Goal: Task Accomplishment & Management: Manage account settings

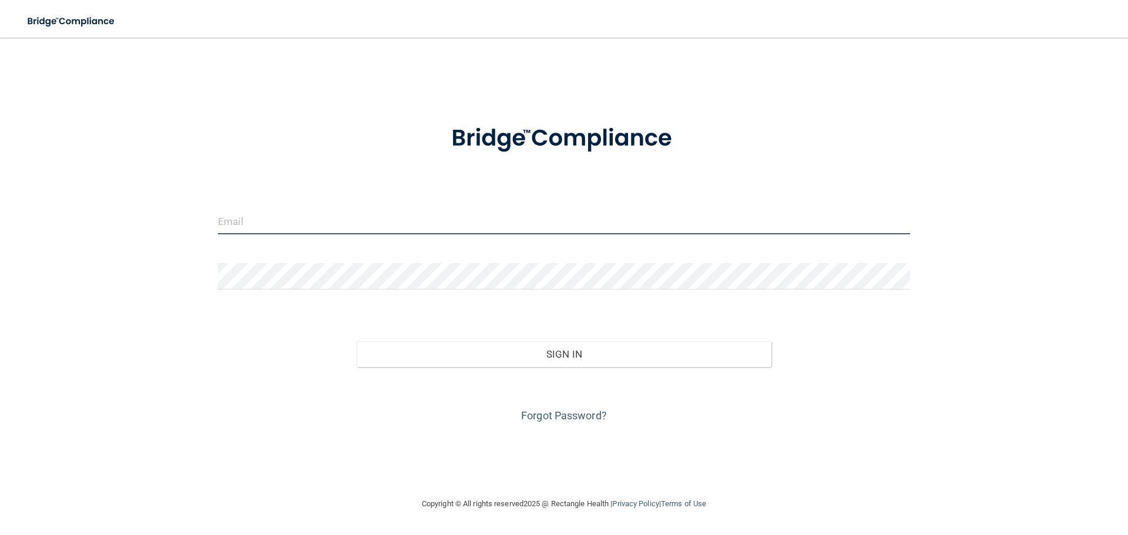
click at [374, 232] on input "email" at bounding box center [564, 221] width 692 height 26
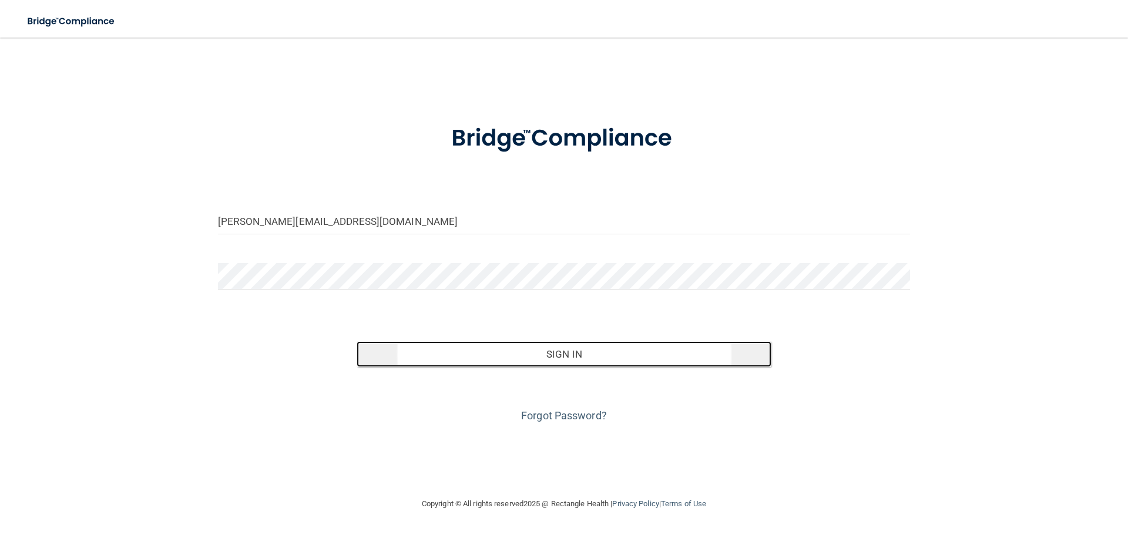
click at [550, 352] on button "Sign In" at bounding box center [564, 354] width 415 height 26
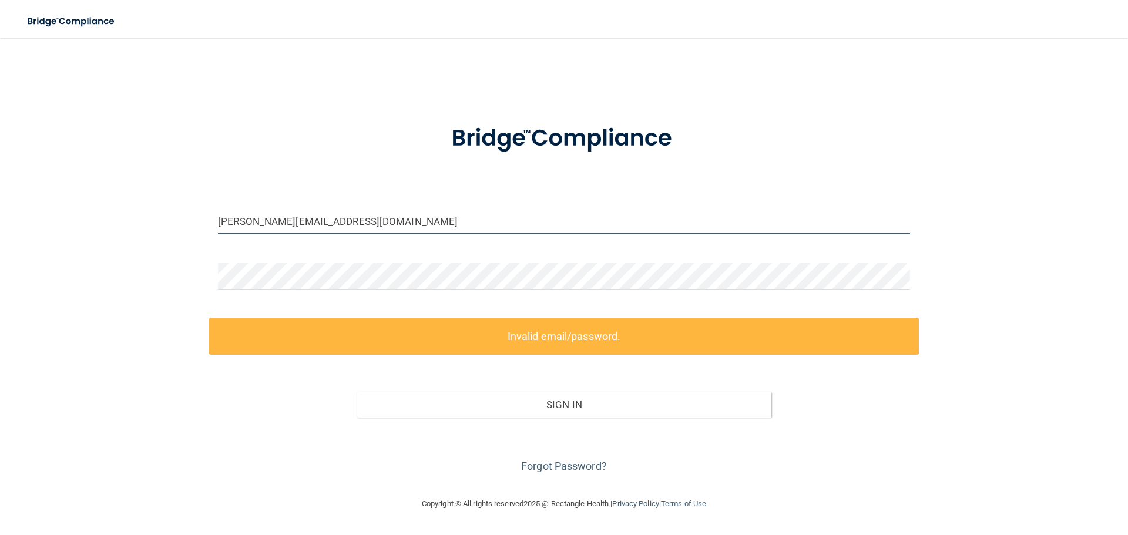
click at [401, 227] on input "[PERSON_NAME][EMAIL_ADDRESS][DOMAIN_NAME]" at bounding box center [564, 221] width 692 height 26
drag, startPoint x: 396, startPoint y: 222, endPoint x: 103, endPoint y: 223, distance: 293.7
click at [103, 223] on div "[PERSON_NAME][EMAIL_ADDRESS][DOMAIN_NAME] Invalid email/password. You don't hav…" at bounding box center [563, 267] width 1081 height 436
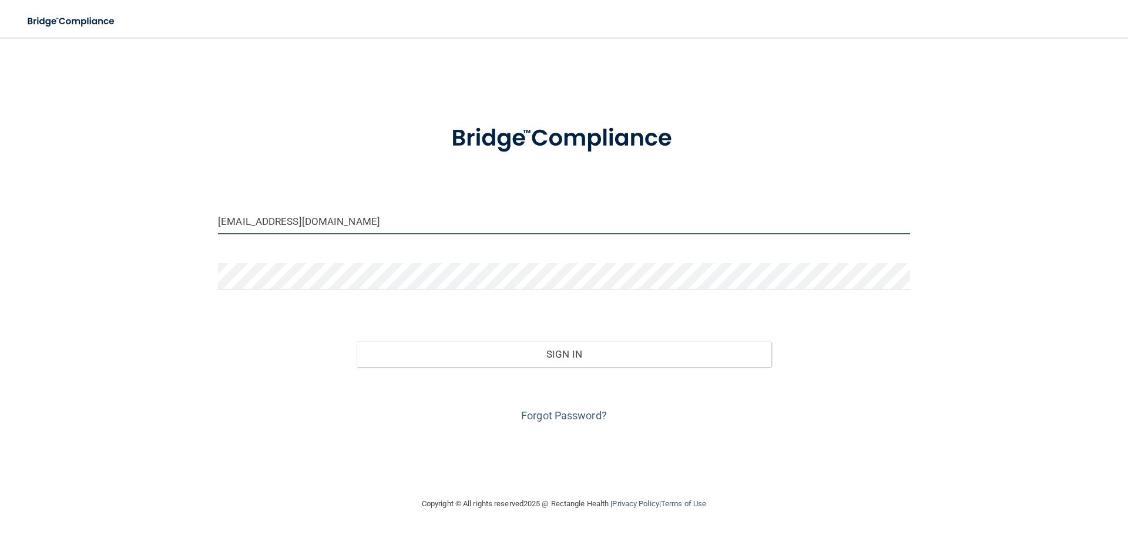
type input "[EMAIL_ADDRESS][DOMAIN_NAME]"
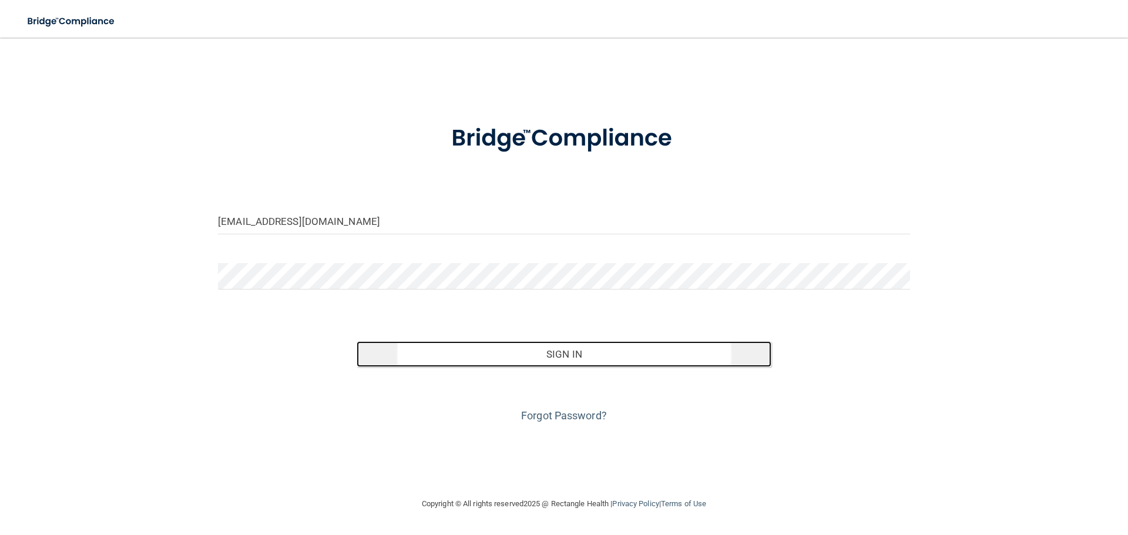
click at [567, 356] on button "Sign In" at bounding box center [564, 354] width 415 height 26
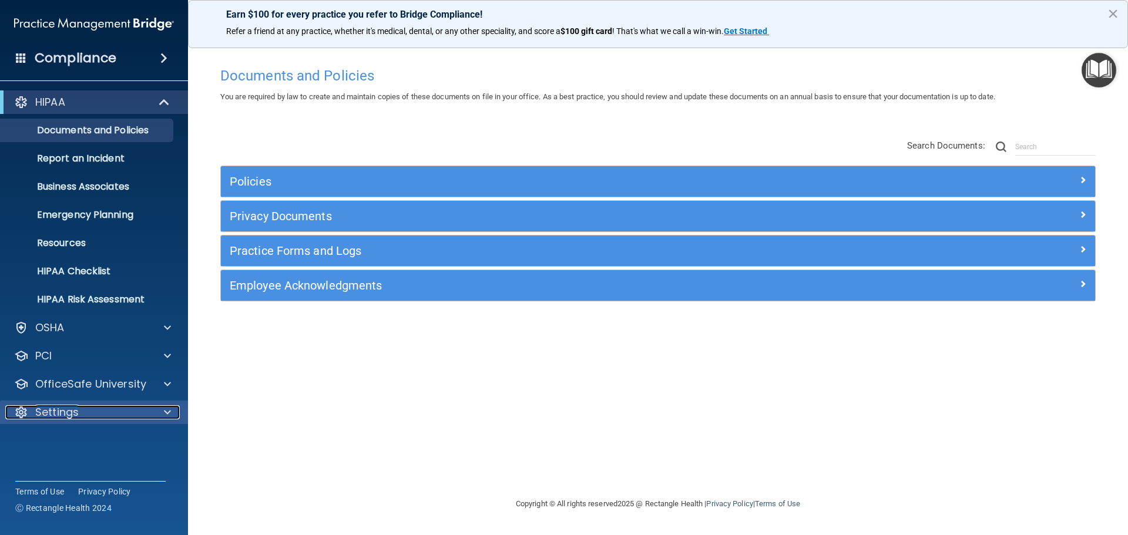
click at [70, 406] on p "Settings" at bounding box center [56, 412] width 43 height 14
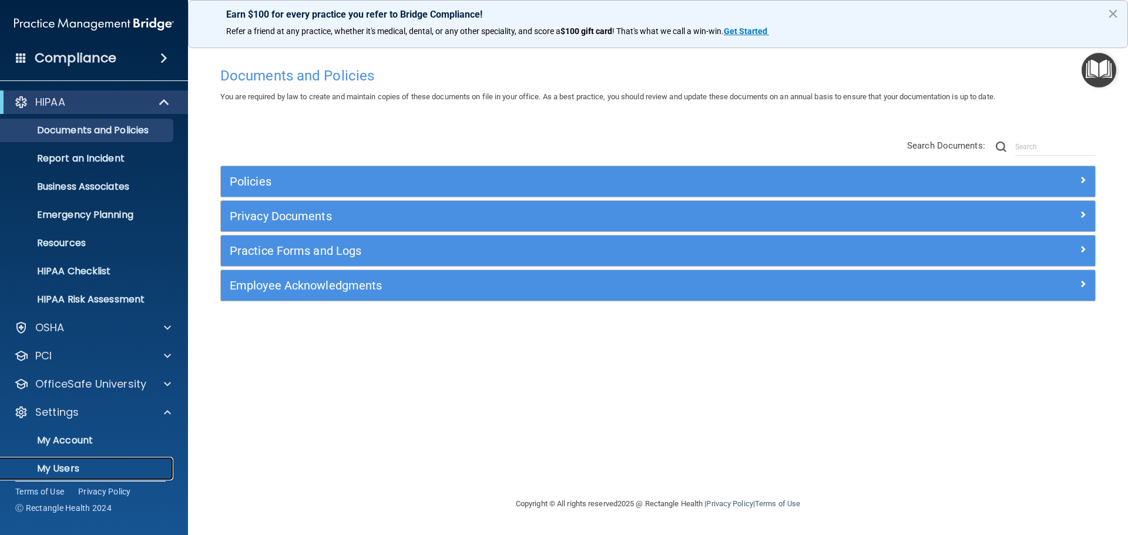
click at [58, 466] on p "My Users" at bounding box center [88, 469] width 160 height 12
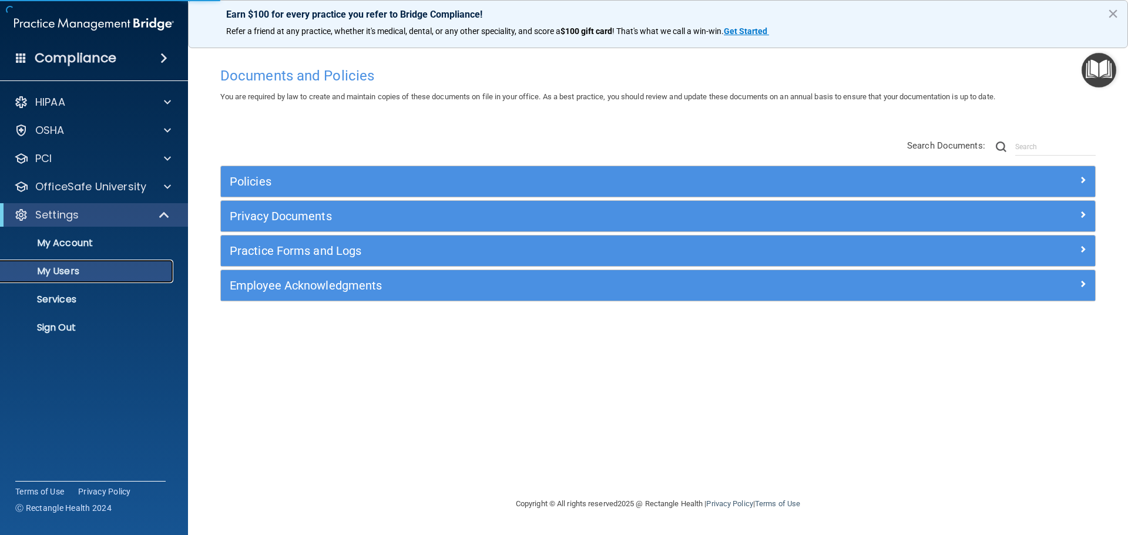
select select "20"
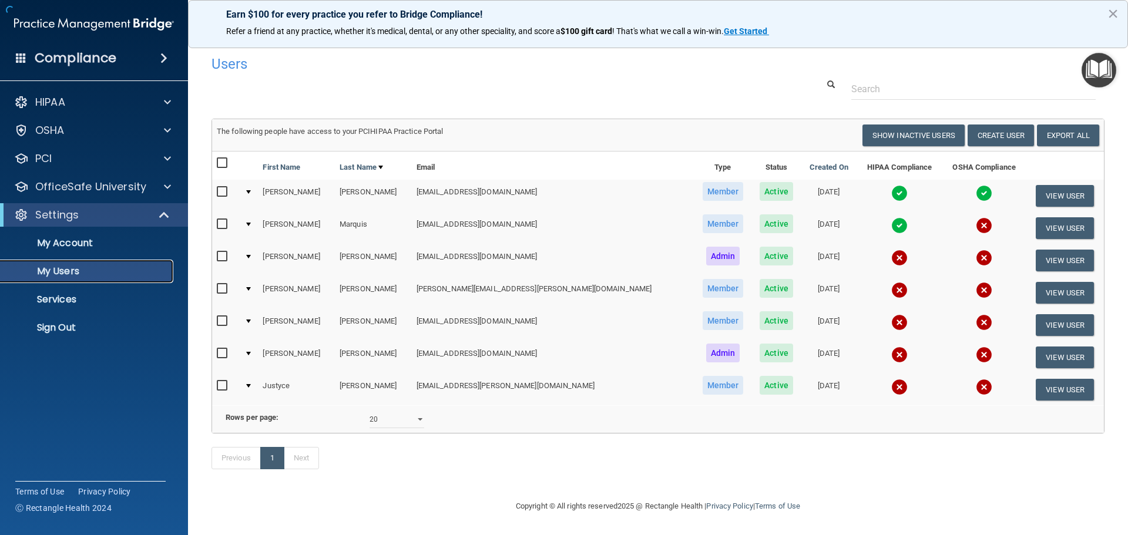
click at [53, 265] on p "My Users" at bounding box center [88, 271] width 160 height 12
click at [221, 320] on input "checkbox" at bounding box center [224, 321] width 14 height 9
checkbox input "true"
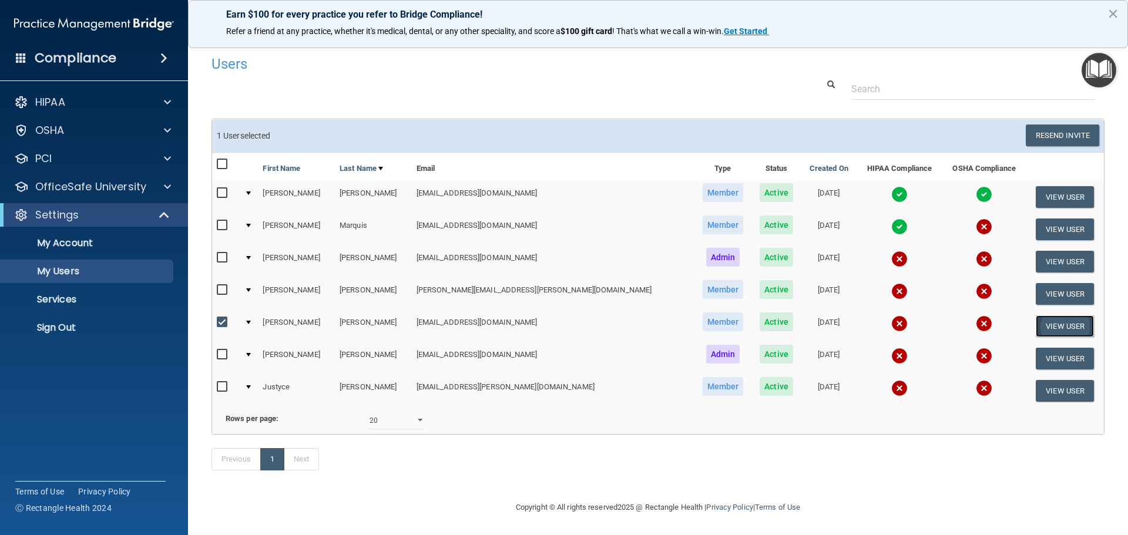
click at [1046, 328] on button "View User" at bounding box center [1065, 326] width 58 height 22
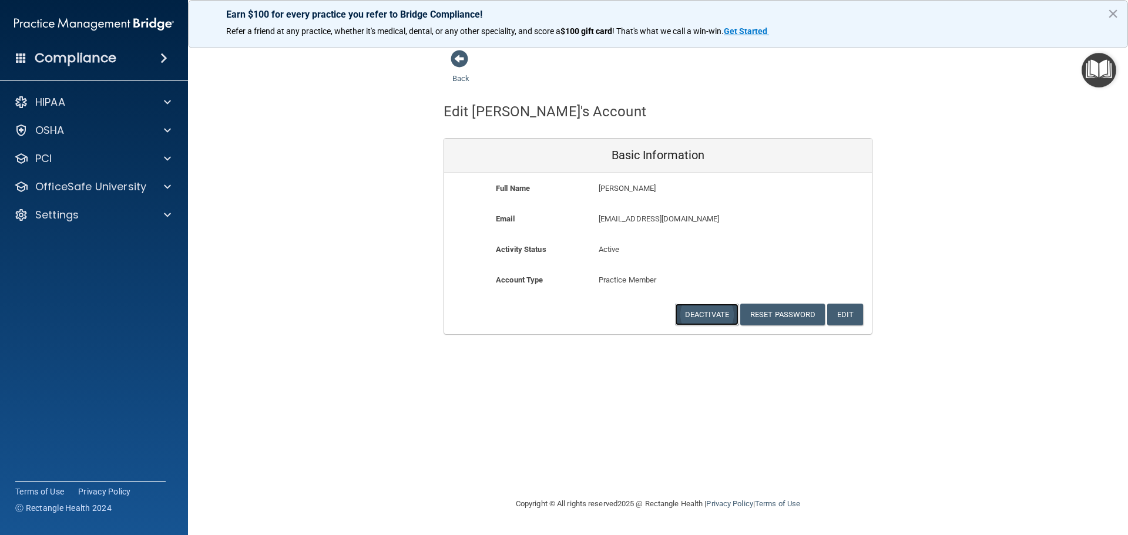
click at [702, 310] on button "Deactivate" at bounding box center [706, 315] width 63 height 22
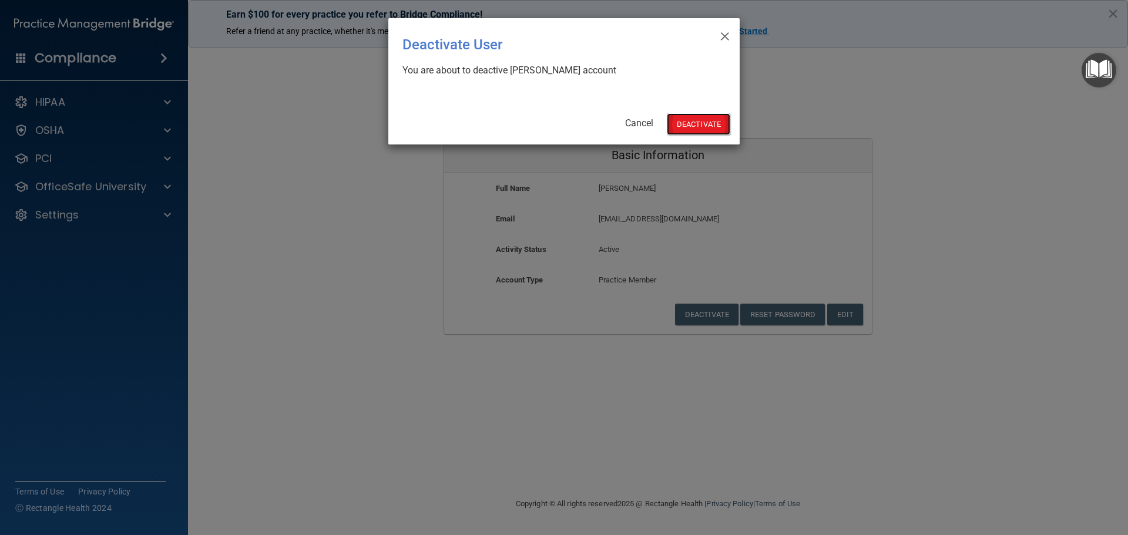
click at [681, 118] on button "Deactivate" at bounding box center [698, 124] width 63 height 22
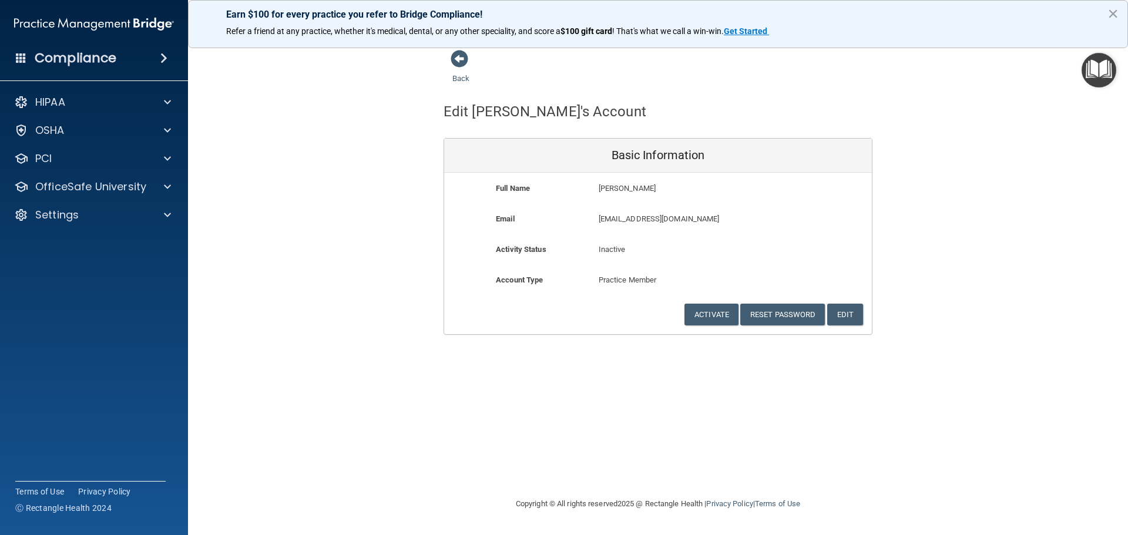
click at [979, 198] on div "Back Edit [PERSON_NAME]'s Account Basic Information Full Name [PERSON_NAME] [PE…" at bounding box center [657, 191] width 893 height 285
click at [1107, 15] on div "Earn $100 for every practice you refer to Bridge Compliance! Refer a friend at …" at bounding box center [658, 24] width 940 height 48
click at [76, 214] on p "Settings" at bounding box center [56, 215] width 43 height 14
click at [50, 263] on link "My Users" at bounding box center [80, 271] width 185 height 23
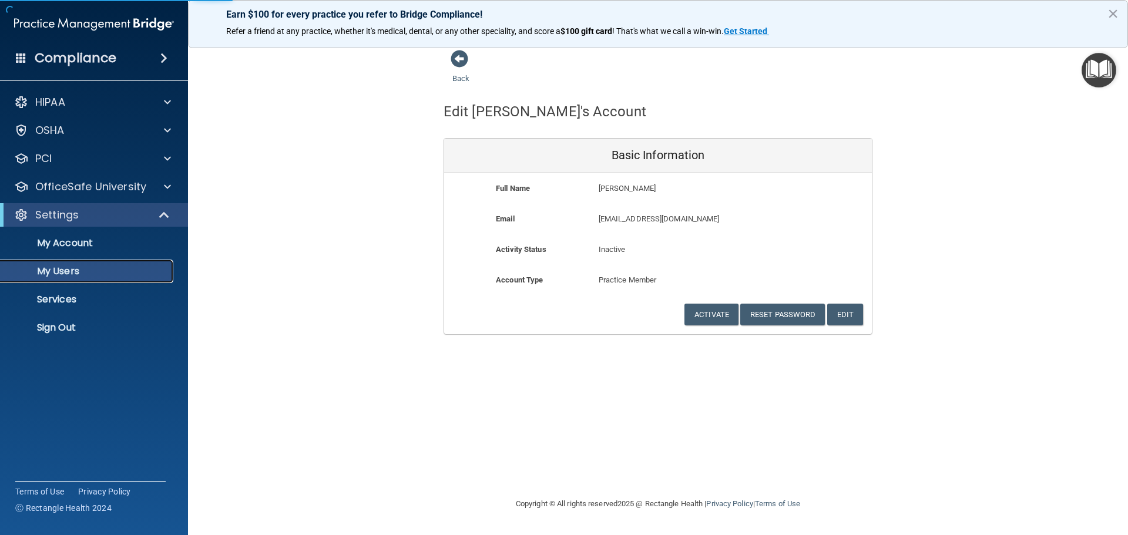
select select "20"
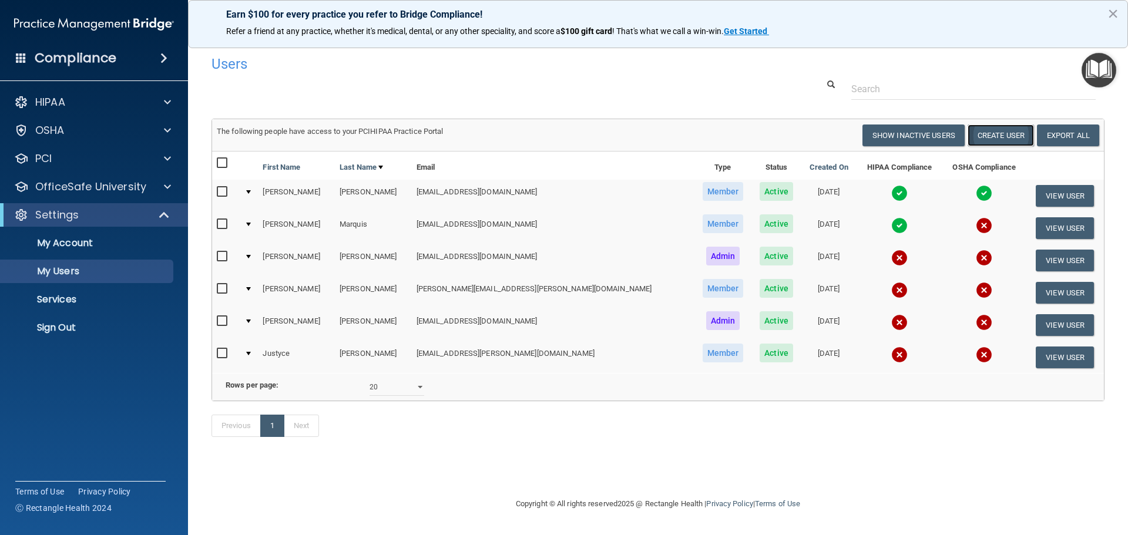
click at [1003, 132] on button "Create User" at bounding box center [1000, 136] width 66 height 22
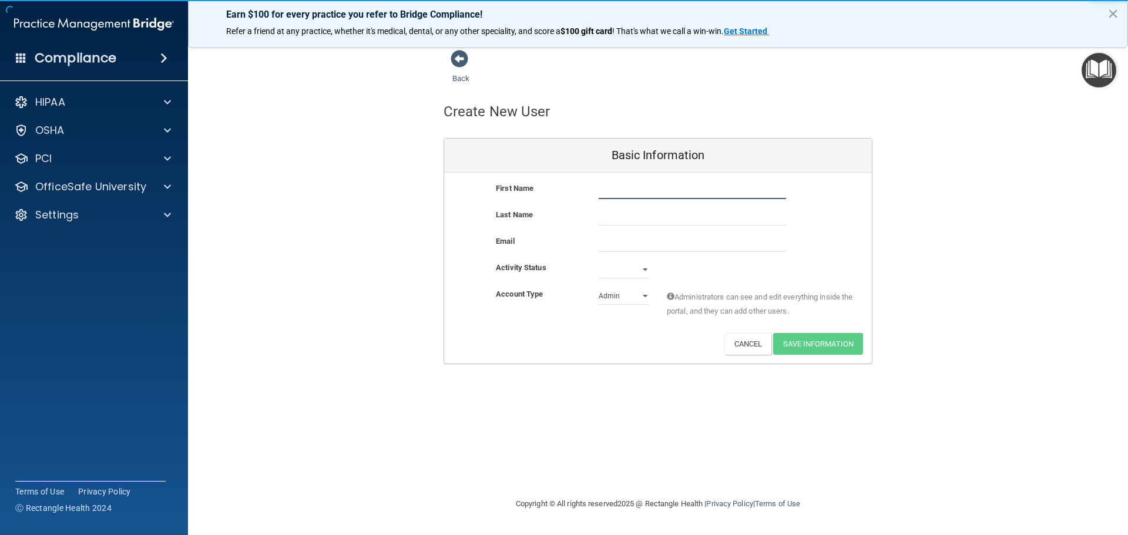
click at [631, 188] on input "text" at bounding box center [692, 190] width 187 height 18
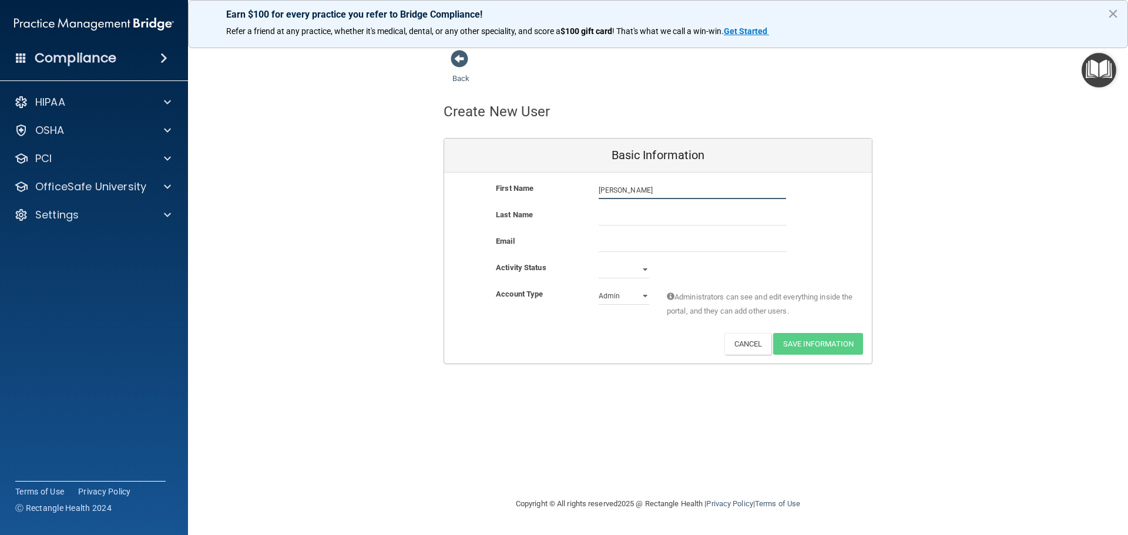
type input "[PERSON_NAME]"
click at [627, 213] on input "text" at bounding box center [692, 217] width 187 height 18
type input "[PERSON_NAME]"
click at [636, 240] on input "email" at bounding box center [692, 243] width 187 height 18
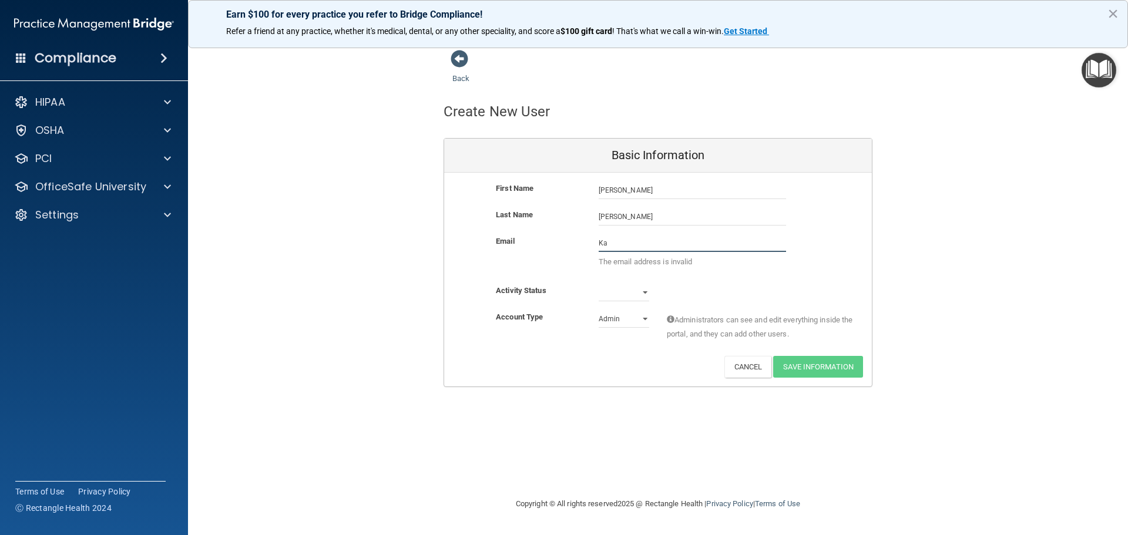
type input "K"
paste input "[EMAIL_ADDRESS][DOMAIN_NAME]"
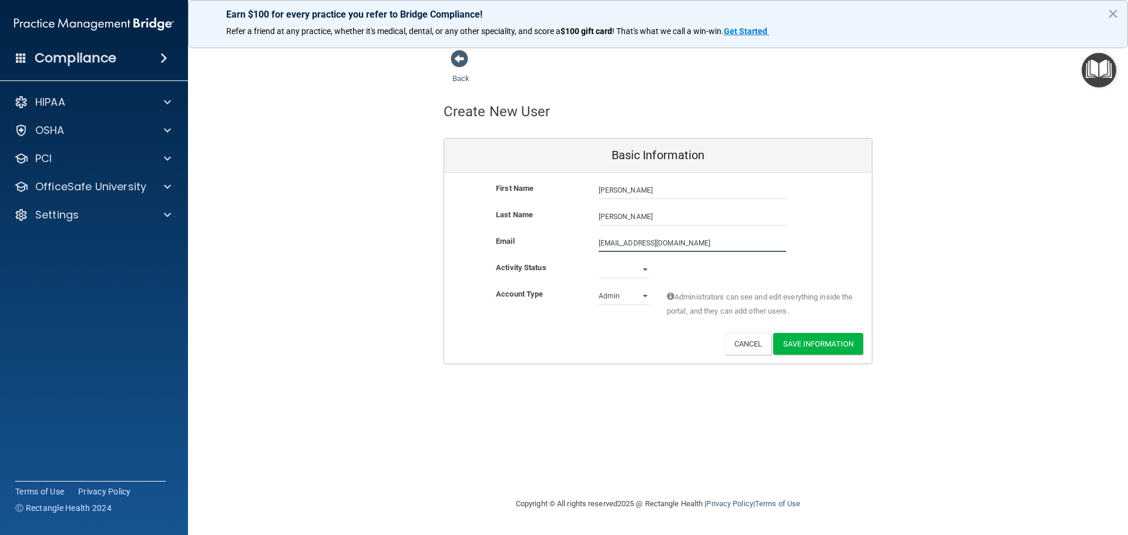
type input "[EMAIL_ADDRESS][DOMAIN_NAME]"
click at [638, 297] on select "Admin Member" at bounding box center [624, 299] width 51 height 18
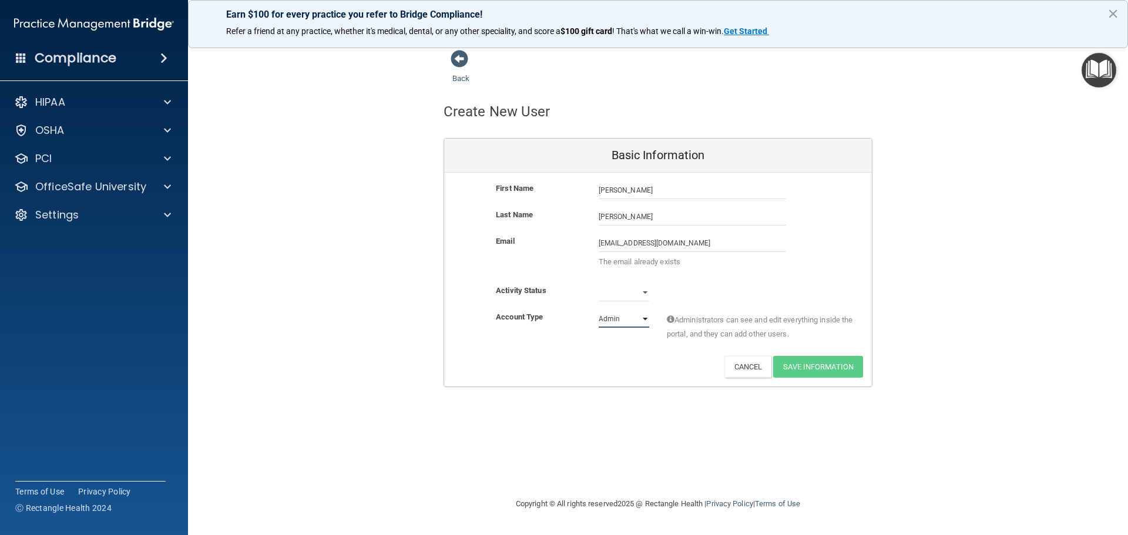
select select "practice_member"
click at [599, 310] on select "Admin Member" at bounding box center [624, 319] width 51 height 18
click at [789, 259] on div "[EMAIL_ADDRESS][DOMAIN_NAME] [EMAIL_ADDRESS][DOMAIN_NAME] The email already exi…" at bounding box center [692, 254] width 205 height 41
click at [642, 289] on select "Active Inactive" at bounding box center [624, 293] width 51 height 18
select select "active"
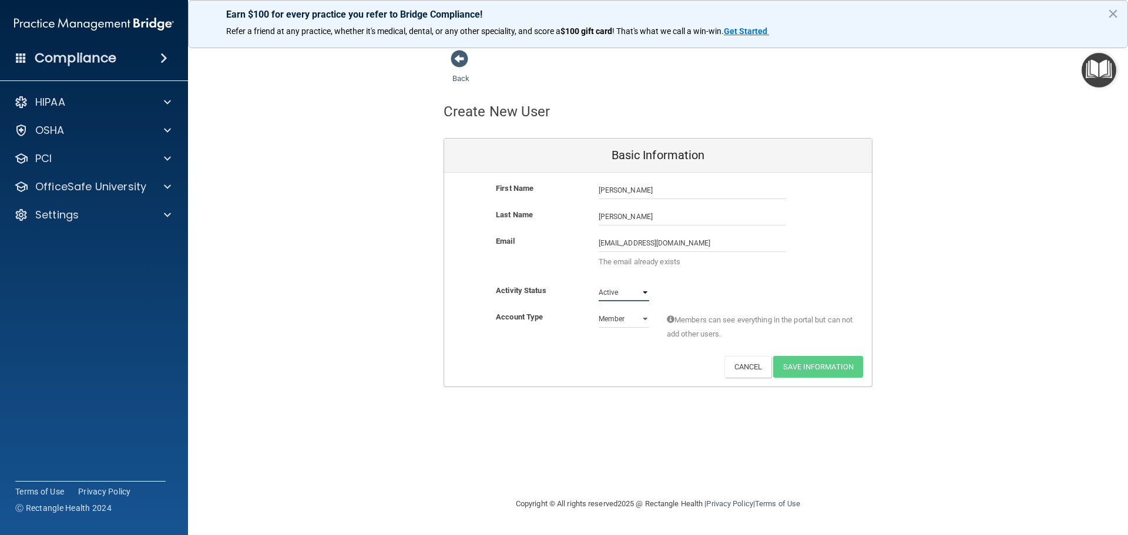
click at [599, 284] on select "Active Inactive" at bounding box center [624, 293] width 51 height 18
click at [859, 254] on div "Email [EMAIL_ADDRESS][DOMAIN_NAME] [EMAIL_ADDRESS][DOMAIN_NAME] The email alrea…" at bounding box center [658, 254] width 428 height 41
click at [951, 360] on div "Back Create New User Basic Information First Name [PERSON_NAME] [PERSON_NAME] L…" at bounding box center [657, 218] width 893 height 338
click at [1117, 9] on button "×" at bounding box center [1112, 13] width 11 height 19
